Goal: Information Seeking & Learning: Learn about a topic

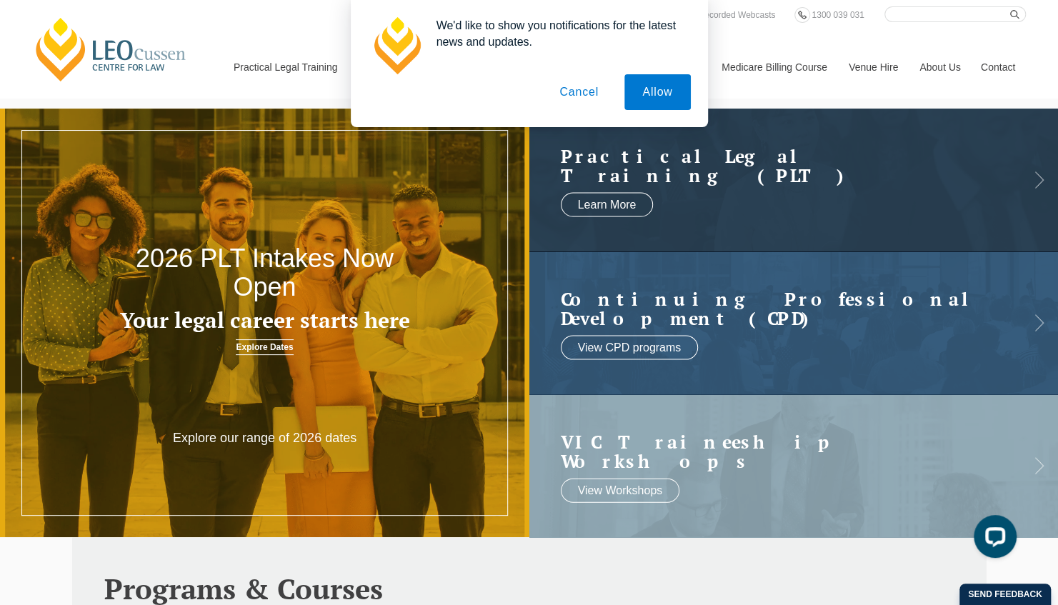
click at [581, 90] on button "Cancel" at bounding box center [578, 92] width 75 height 36
